Goal: Find specific page/section: Find specific page/section

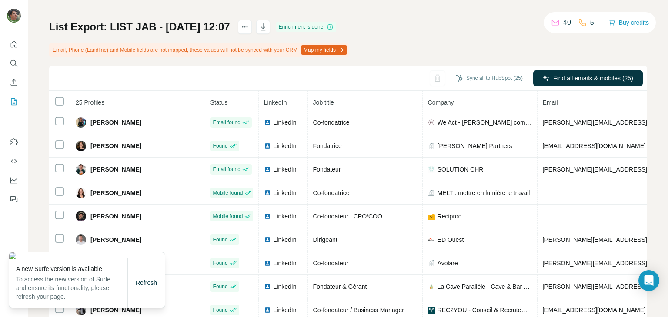
scroll to position [118, 0]
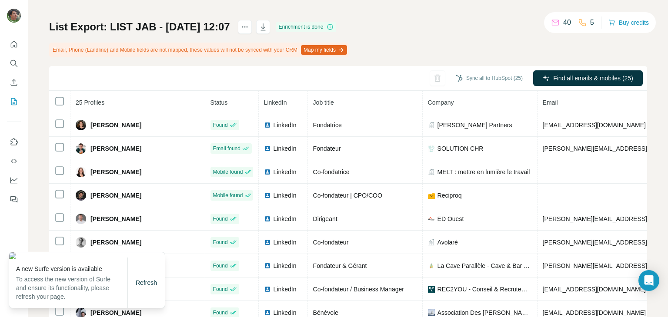
click at [641, 207] on div "My lists / List Export: LIST JAB - [DATE] 12:07 40 5 Buy credits List Export: L…" at bounding box center [347, 158] width 639 height 317
click at [136, 289] on div "Refresh" at bounding box center [146, 282] width 37 height 17
click at [136, 283] on span "Refresh" at bounding box center [146, 282] width 21 height 7
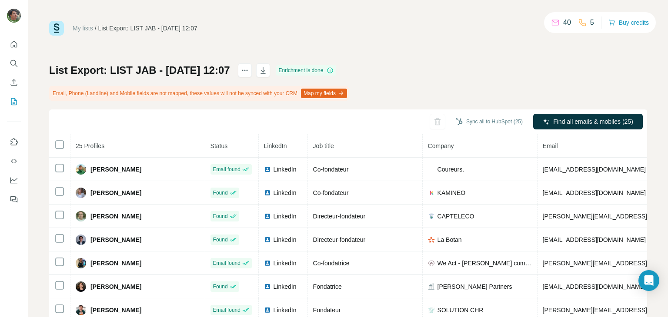
click at [84, 27] on link "My lists" at bounding box center [83, 28] width 20 height 7
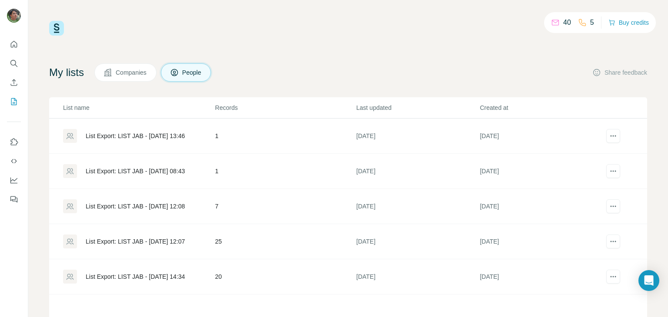
click at [164, 240] on div "List Export: LIST JAB - [DATE] 12:07" at bounding box center [135, 241] width 99 height 9
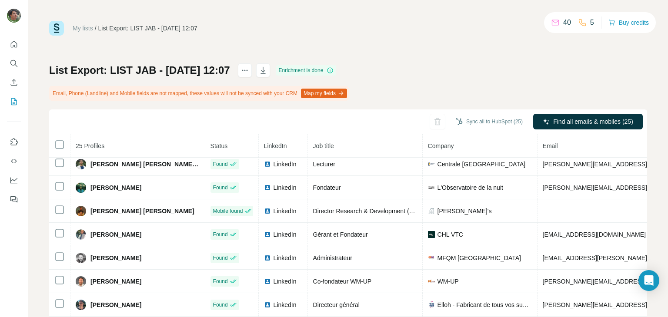
click at [83, 28] on link "My lists" at bounding box center [83, 28] width 20 height 7
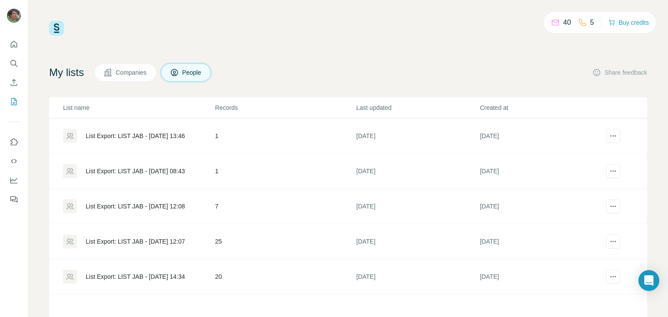
click at [185, 273] on div "List Export: LIST JAB - 08/07/2025 14:34" at bounding box center [135, 277] width 99 height 9
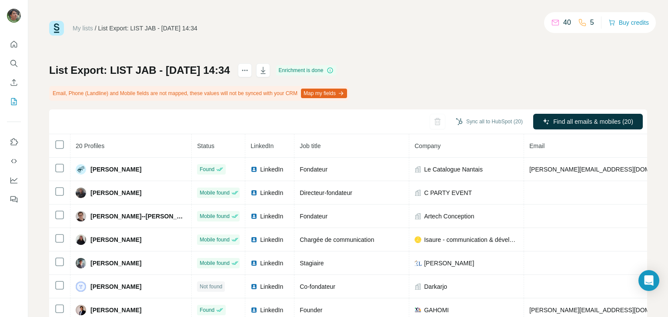
click at [78, 28] on link "My lists" at bounding box center [83, 28] width 20 height 7
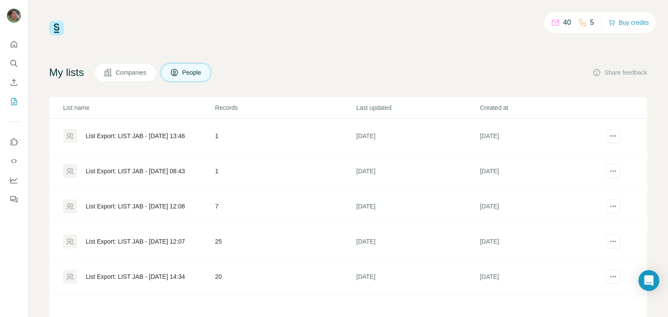
click at [154, 171] on div "List Export: LIST JAB - 22/07/2025 08:43" at bounding box center [135, 171] width 99 height 9
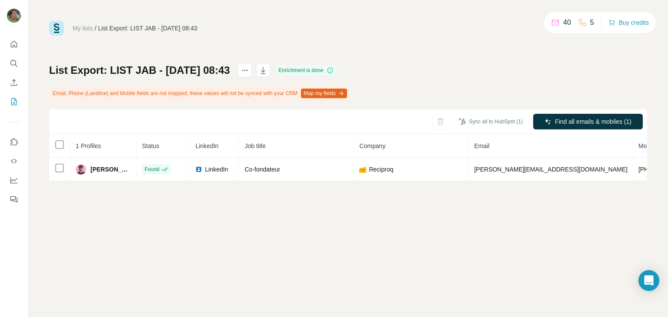
click at [83, 29] on link "My lists" at bounding box center [83, 28] width 20 height 7
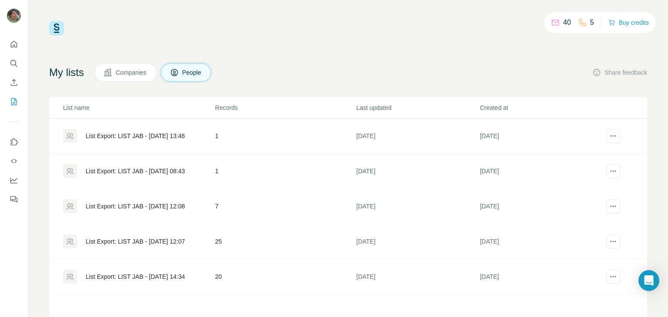
click at [110, 138] on div "List Export: LIST JAB - 22/07/2025 13:46" at bounding box center [135, 136] width 99 height 9
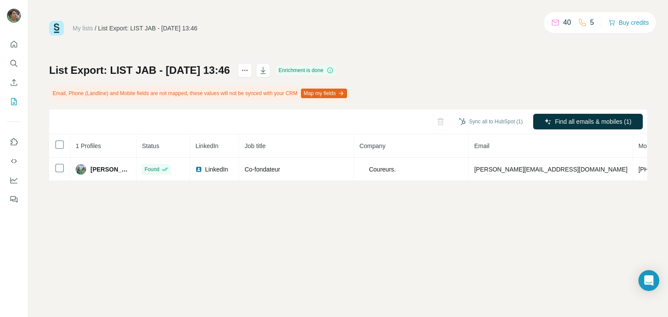
click at [84, 26] on link "My lists" at bounding box center [83, 28] width 20 height 7
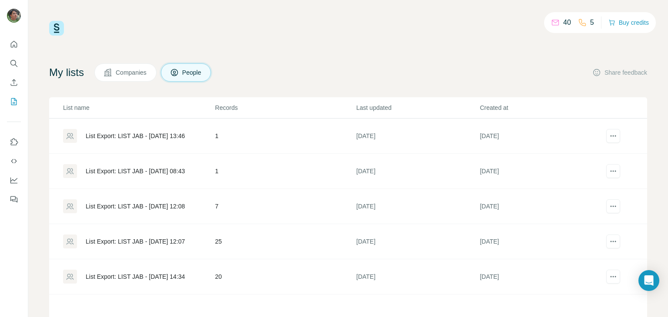
click at [123, 199] on div "List Export: LIST JAB - 15/07/2025 12:08" at bounding box center [138, 206] width 151 height 14
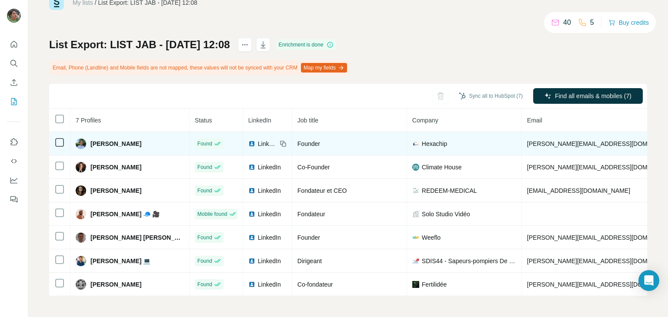
scroll to position [29, 0]
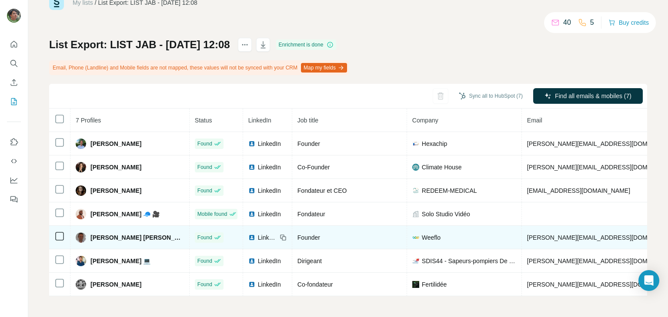
click at [248, 235] on img at bounding box center [251, 237] width 7 height 7
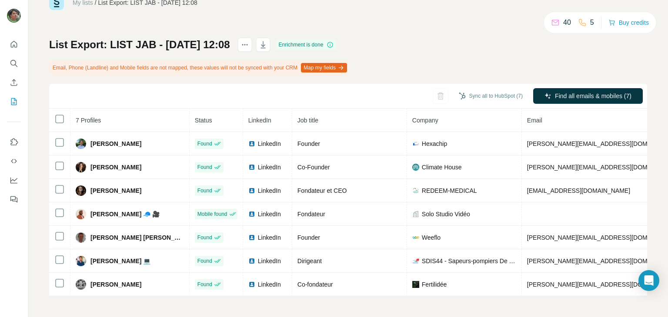
scroll to position [0, 143]
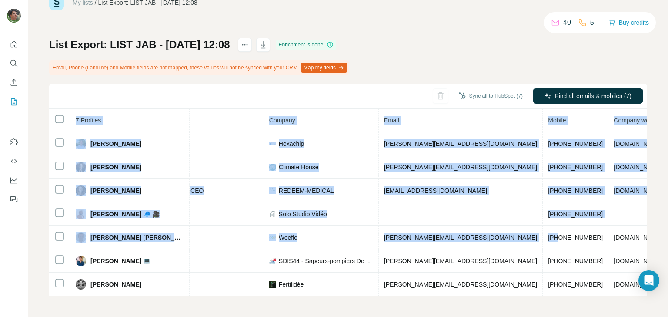
drag, startPoint x: 610, startPoint y: 235, endPoint x: 653, endPoint y: 232, distance: 42.7
click at [653, 232] on div "My lists / List Export: LIST JAB - 15/07/2025 12:08 40 5 Buy credits List Expor…" at bounding box center [347, 158] width 639 height 317
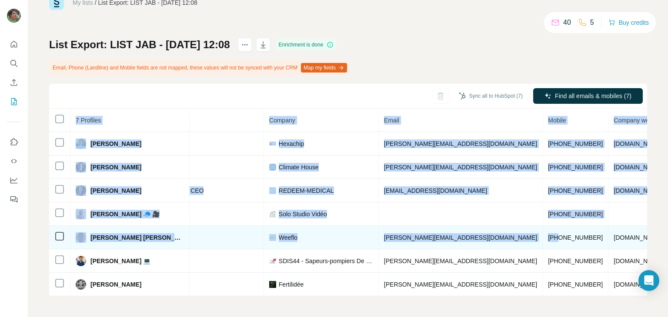
click at [542, 237] on td "+33603021210" at bounding box center [575, 237] width 66 height 23
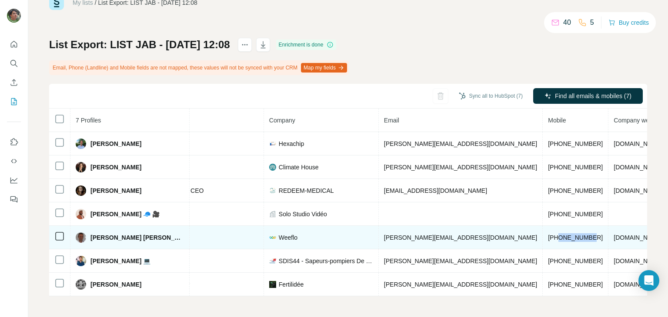
drag, startPoint x: 498, startPoint y: 233, endPoint x: 468, endPoint y: 233, distance: 30.4
click at [548, 234] on span "+33603021210" at bounding box center [575, 237] width 55 height 7
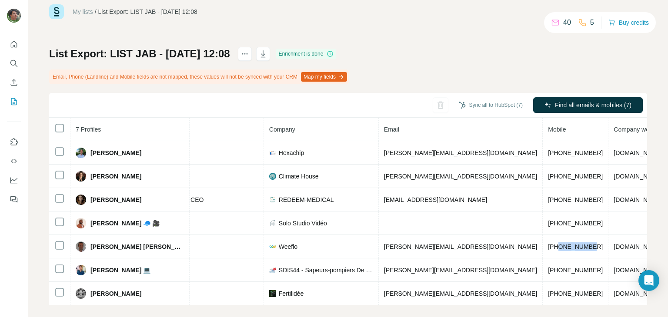
scroll to position [0, 0]
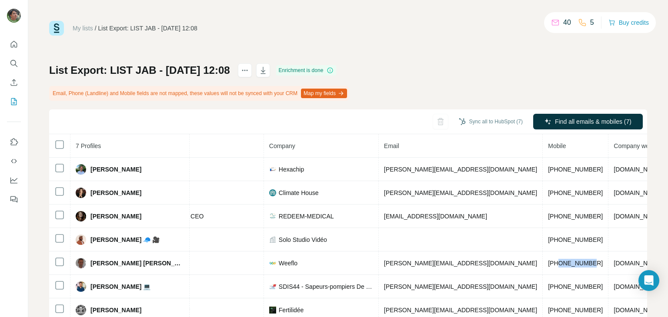
click at [76, 28] on link "My lists" at bounding box center [83, 28] width 20 height 7
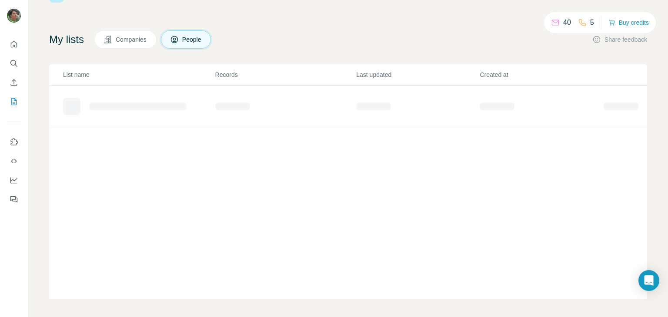
scroll to position [36, 0]
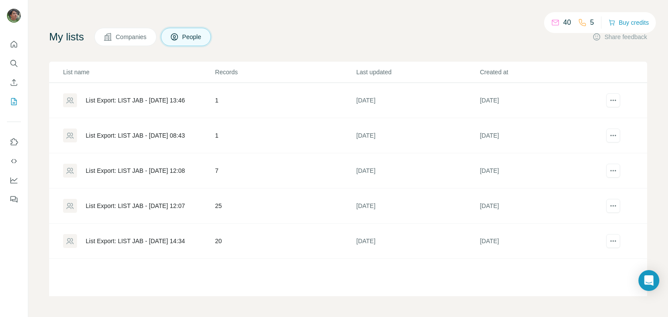
click at [147, 202] on div "List Export: LIST JAB - [DATE] 12:07" at bounding box center [135, 206] width 99 height 9
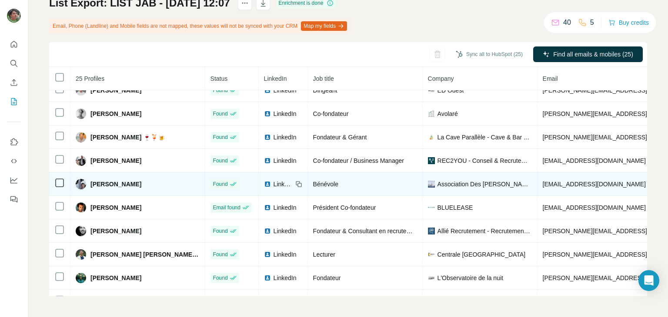
scroll to position [264, 0]
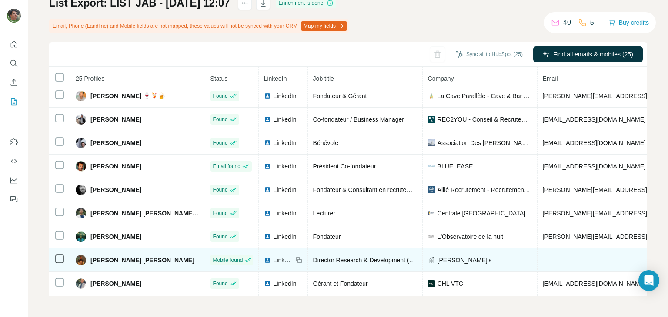
click at [273, 258] on span "LinkedIn" at bounding box center [282, 260] width 19 height 9
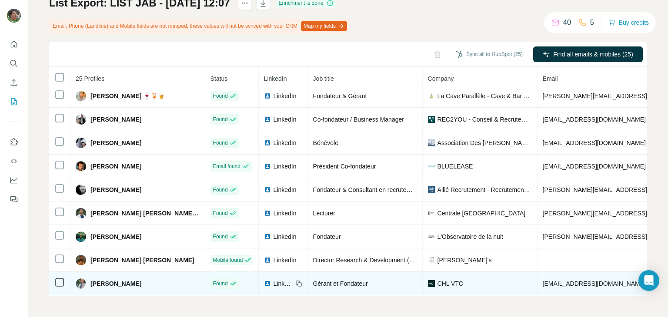
click at [273, 279] on span "LinkedIn" at bounding box center [282, 283] width 19 height 9
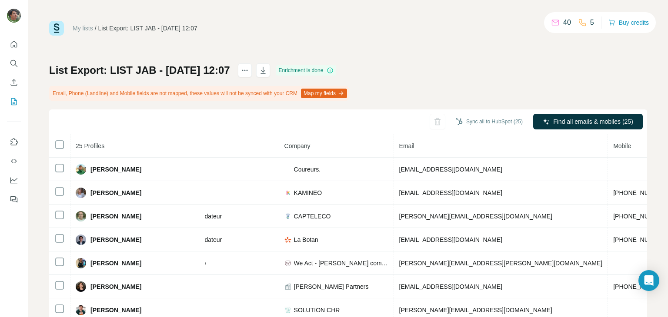
scroll to position [0, 0]
click at [83, 30] on link "My lists" at bounding box center [83, 28] width 20 height 7
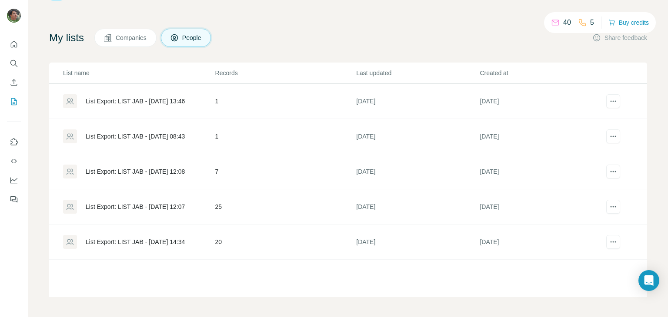
scroll to position [36, 0]
click at [185, 241] on div "List Export: LIST JAB - 08/07/2025 14:34" at bounding box center [135, 241] width 99 height 9
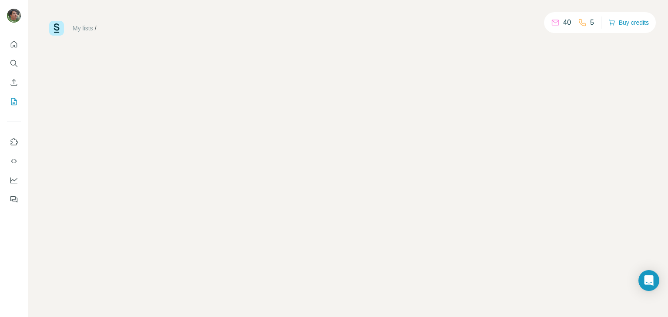
click at [137, 235] on div "My lists / 40 5 Buy credits" at bounding box center [347, 158] width 639 height 317
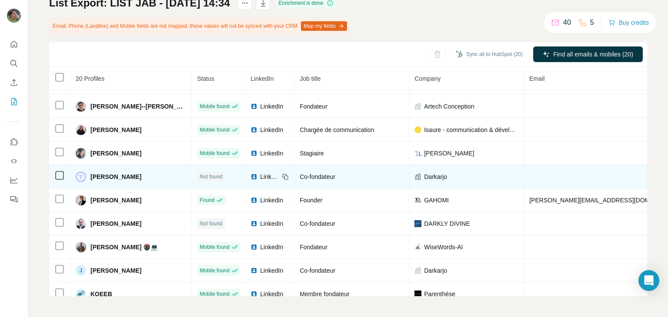
scroll to position [43, 0]
click at [250, 173] on div "LinkedIn" at bounding box center [264, 176] width 29 height 9
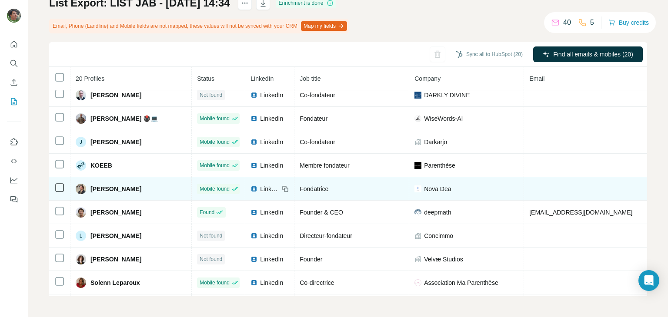
scroll to position [174, 0]
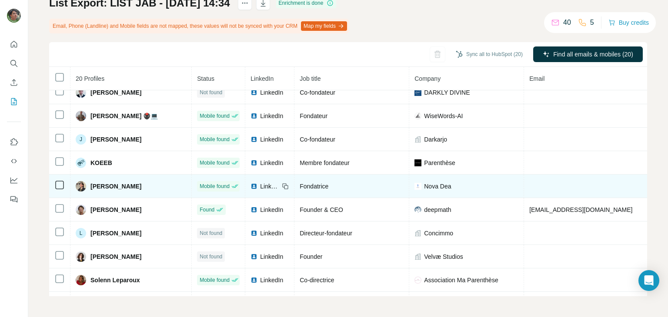
click at [260, 183] on span "LinkedIn" at bounding box center [269, 186] width 19 height 9
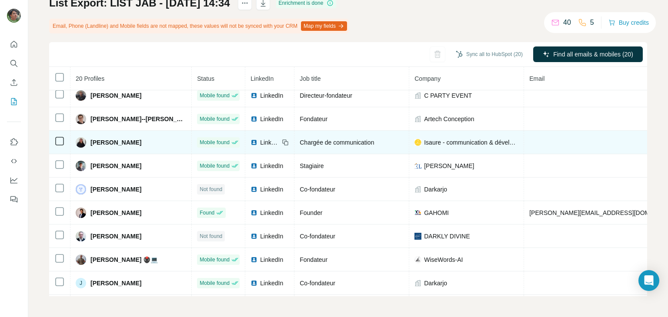
scroll to position [0, 0]
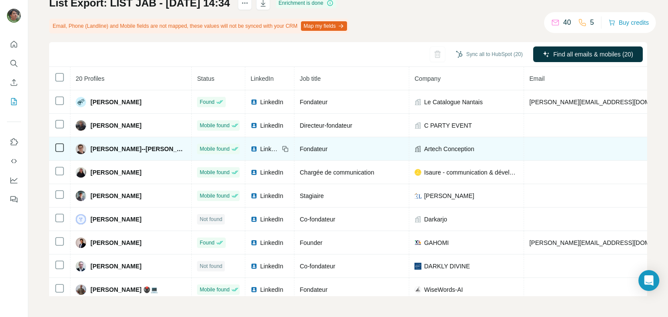
click at [260, 151] on span "LinkedIn" at bounding box center [269, 149] width 19 height 9
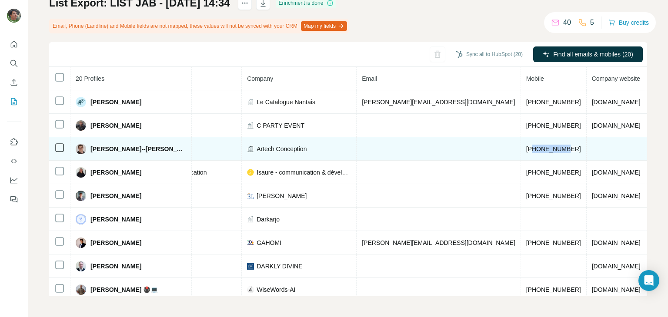
drag, startPoint x: 602, startPoint y: 149, endPoint x: 469, endPoint y: 146, distance: 132.1
click at [526, 146] on span "+33659815203" at bounding box center [553, 149] width 55 height 7
click at [521, 147] on td "+33659815203" at bounding box center [554, 148] width 66 height 23
drag, startPoint x: 476, startPoint y: 147, endPoint x: 431, endPoint y: 150, distance: 45.7
click at [521, 150] on td "+33659815203" at bounding box center [554, 148] width 66 height 23
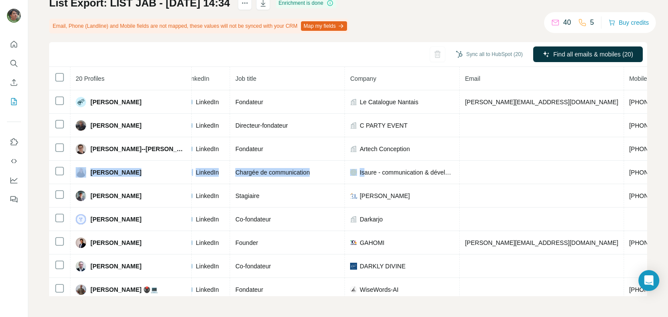
scroll to position [0, 0]
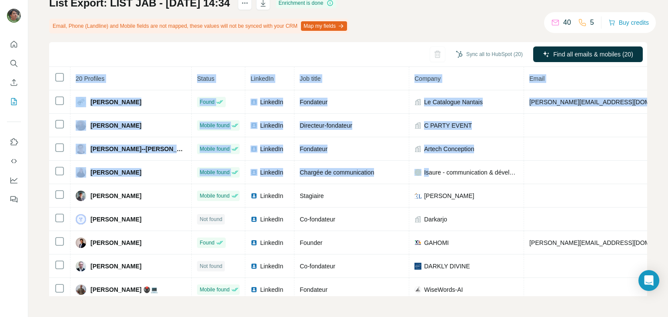
drag, startPoint x: 241, startPoint y: 173, endPoint x: 45, endPoint y: 175, distance: 196.0
click at [45, 175] on div "My lists / List Export: LIST JAB - 08/07/2025 14:34 40 5 Buy credits List Expor…" at bounding box center [347, 158] width 639 height 317
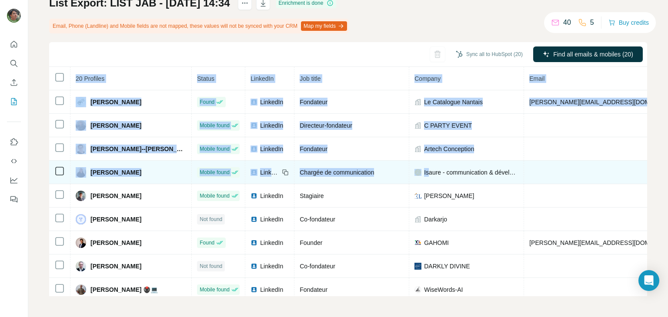
click at [352, 172] on div "Chargée de communication" at bounding box center [351, 172] width 104 height 9
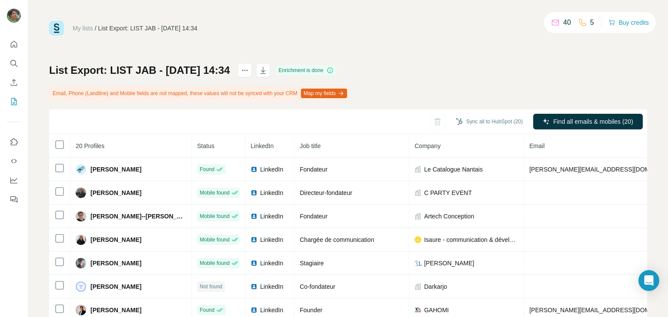
click at [82, 33] on div "My lists / List Export: LIST JAB - 08/07/2025 14:34" at bounding box center [123, 28] width 148 height 15
click at [88, 26] on link "My lists" at bounding box center [83, 28] width 20 height 7
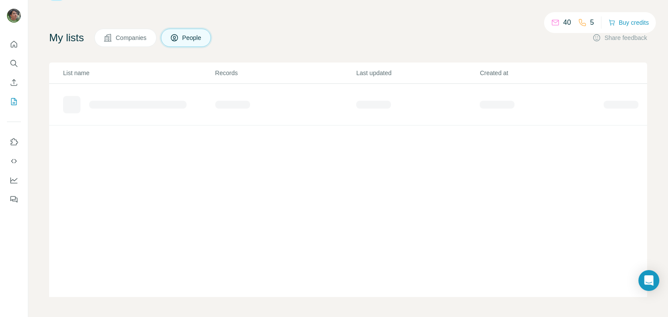
scroll to position [36, 0]
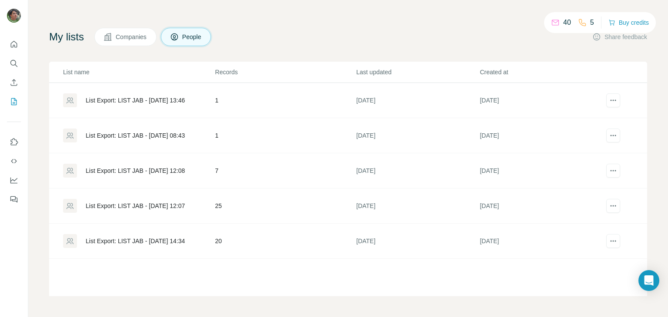
click at [133, 206] on div "List Export: LIST JAB - [DATE] 12:07" at bounding box center [135, 206] width 99 height 9
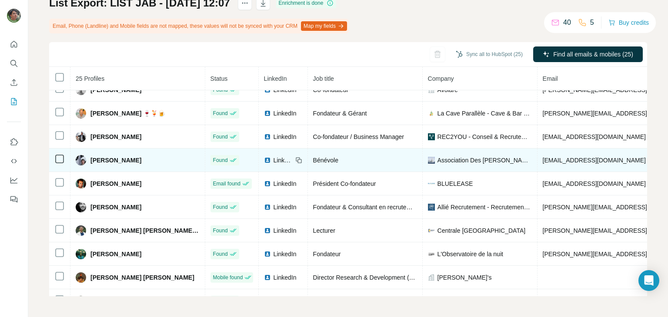
scroll to position [249, 0]
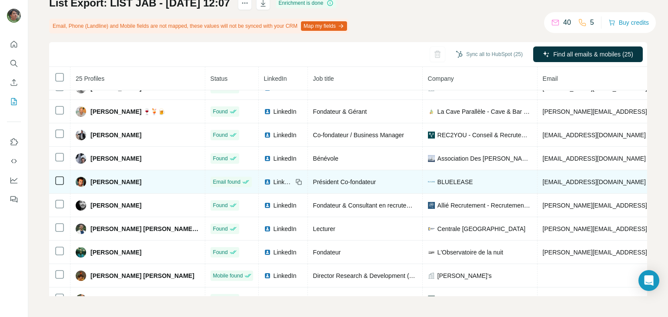
click at [264, 179] on img at bounding box center [267, 182] width 7 height 7
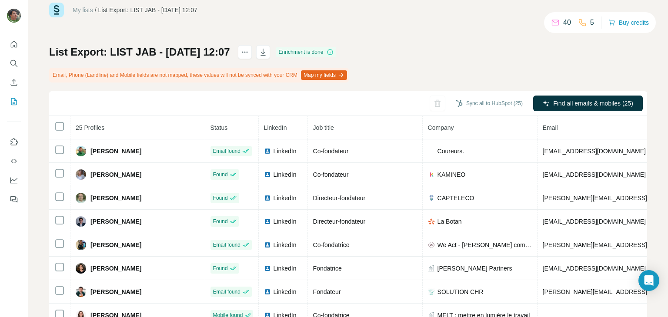
scroll to position [0, 0]
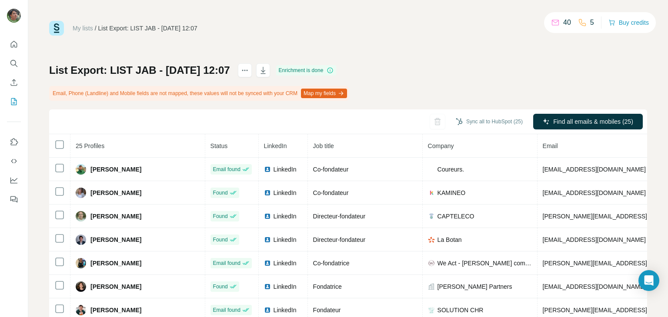
click at [81, 28] on link "My lists" at bounding box center [83, 28] width 20 height 7
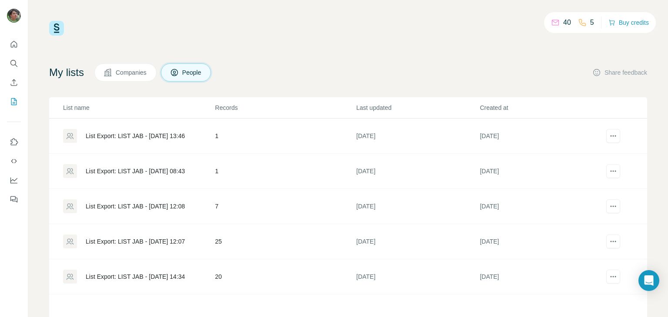
click at [145, 273] on div "List Export: LIST JAB - 08/07/2025 14:34" at bounding box center [135, 277] width 99 height 9
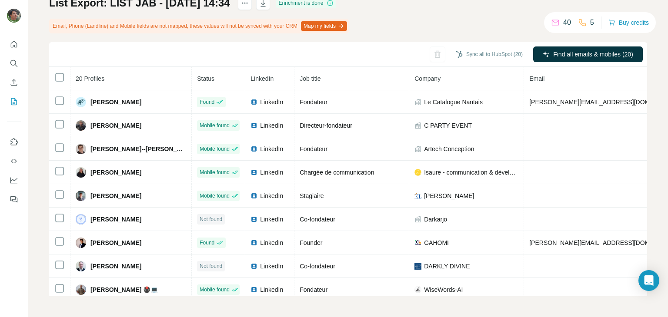
scroll to position [67, 0]
